Goal: Find specific page/section: Find specific page/section

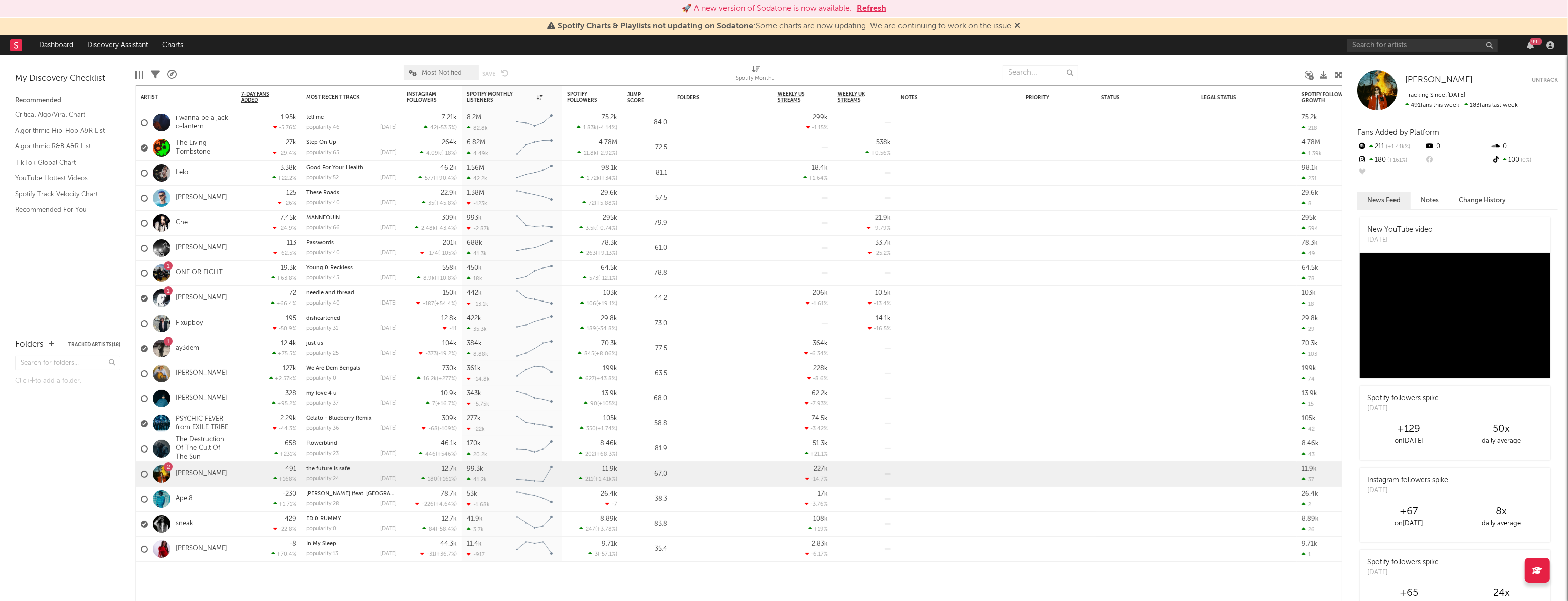
click at [882, 5] on button "Refresh" at bounding box center [872, 8] width 29 height 12
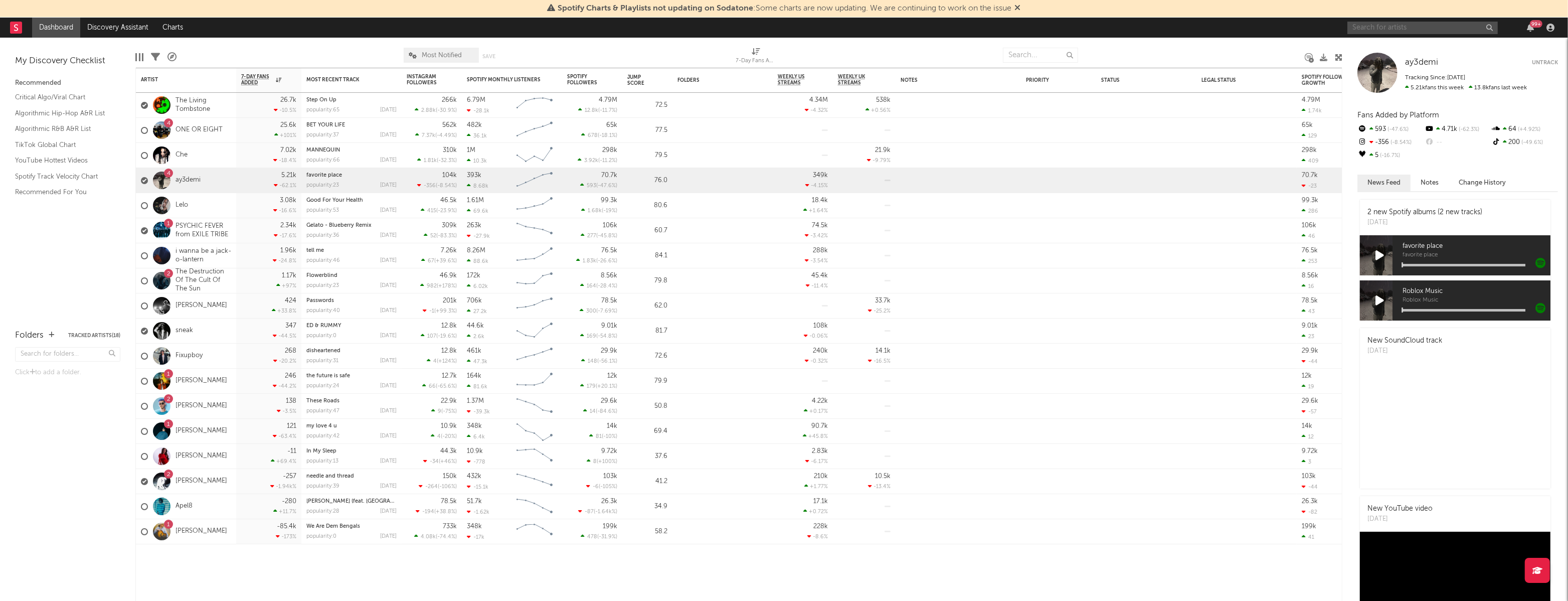
click at [1442, 26] on input "text" at bounding box center [1423, 28] width 150 height 13
drag, startPoint x: 1389, startPoint y: 27, endPoint x: 1394, endPoint y: 33, distance: 7.8
click at [1390, 27] on input "sosmula" at bounding box center [1423, 28] width 150 height 13
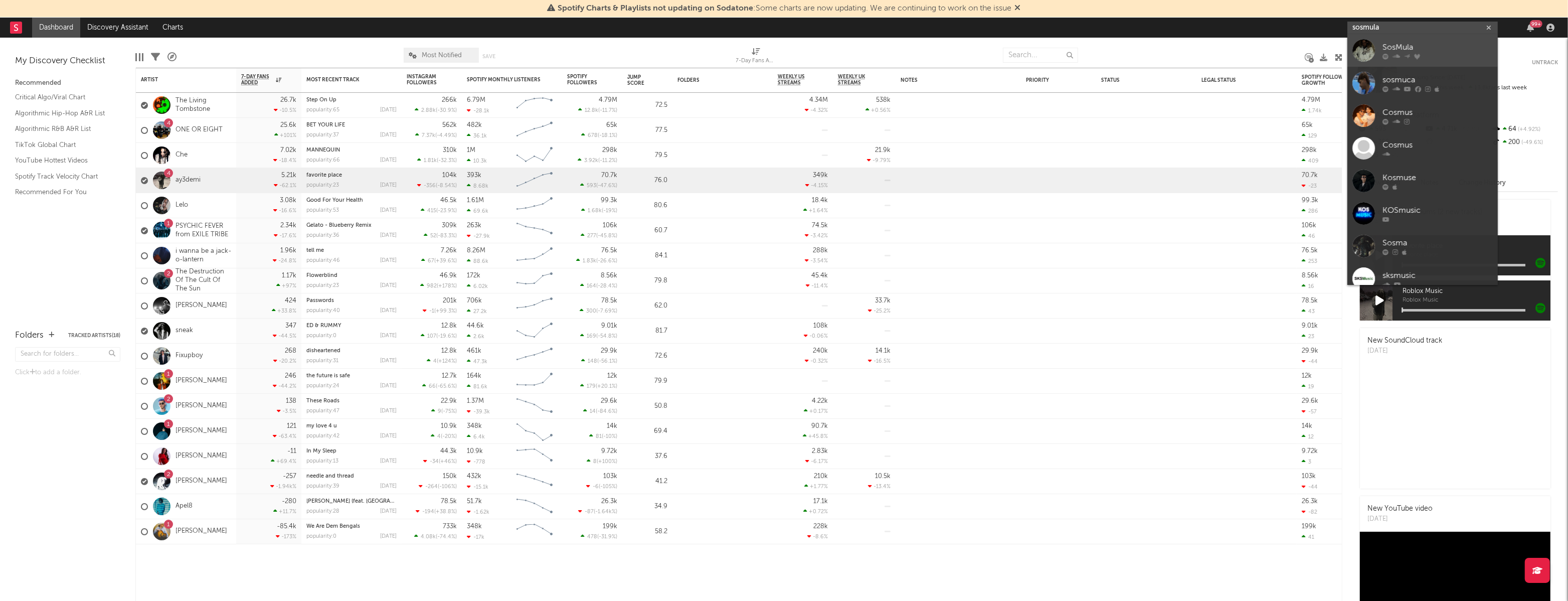
type input "sosmula"
click at [1402, 49] on div "SosMula" at bounding box center [1438, 48] width 111 height 12
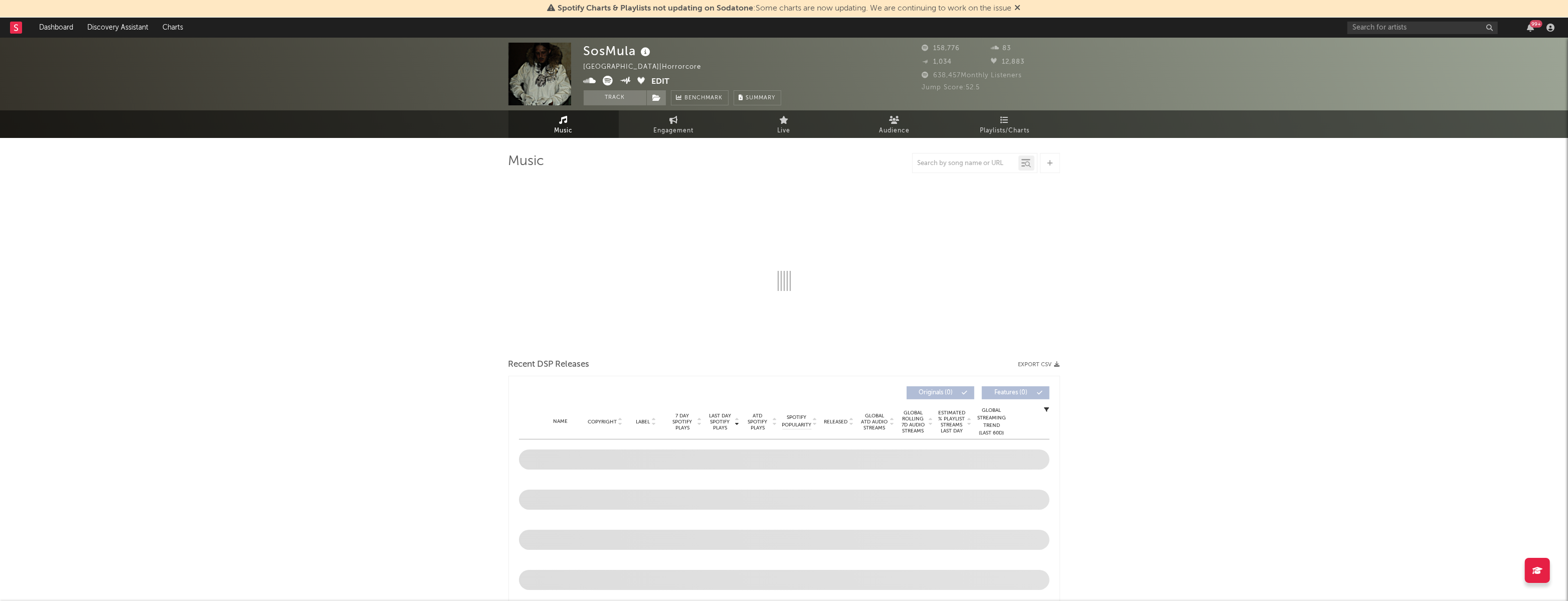
select select "6m"
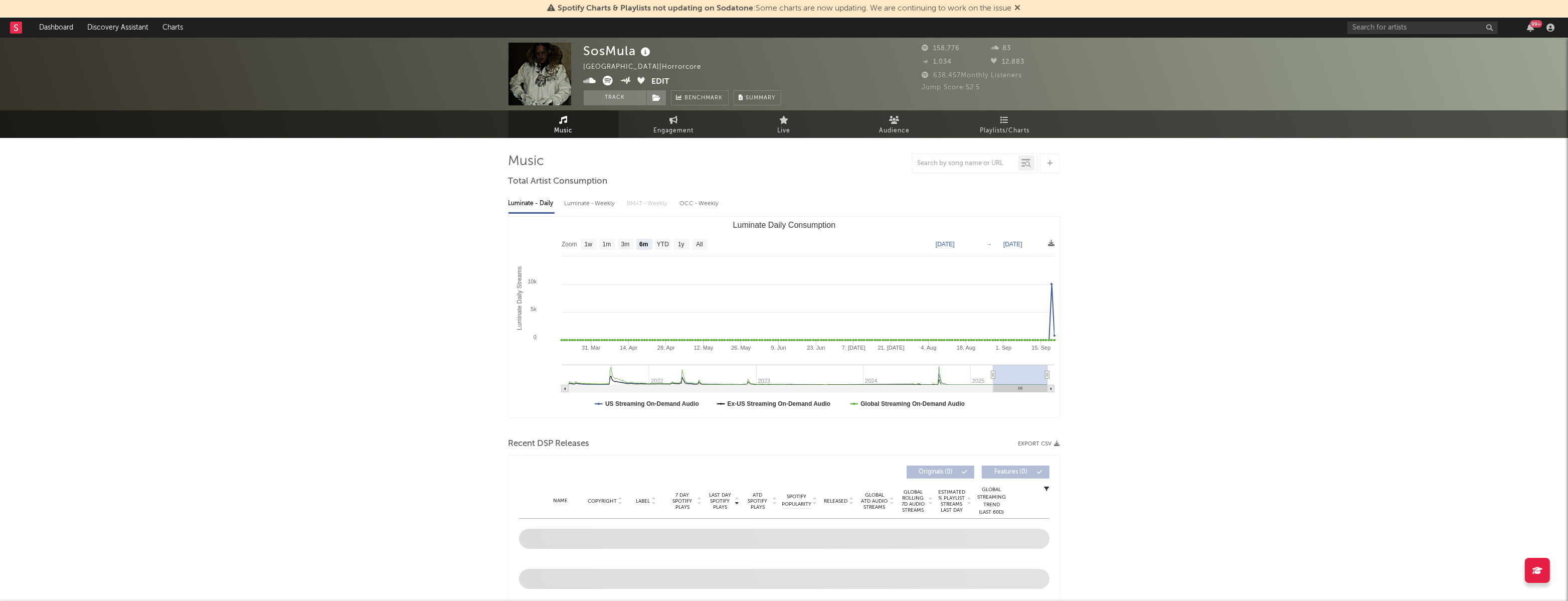
click at [1018, 6] on icon at bounding box center [1017, 7] width 6 height 8
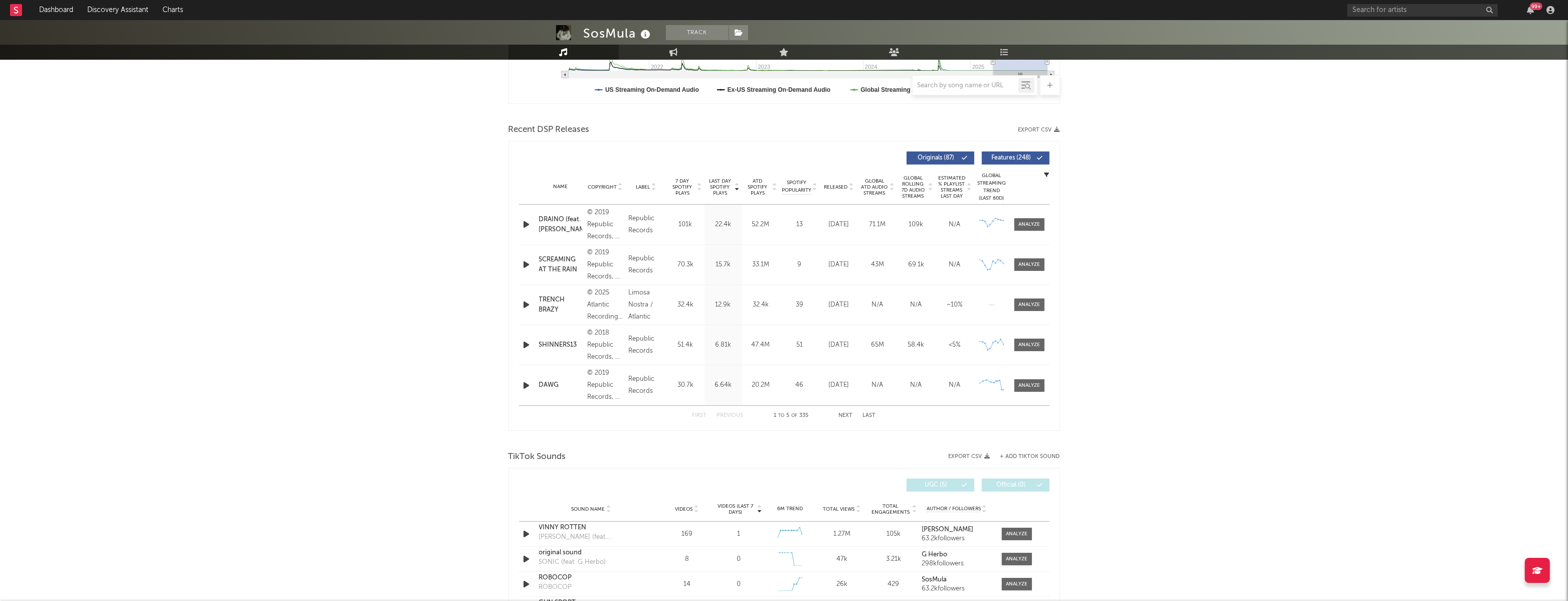
scroll to position [296, 0]
